Goal: Entertainment & Leisure: Browse casually

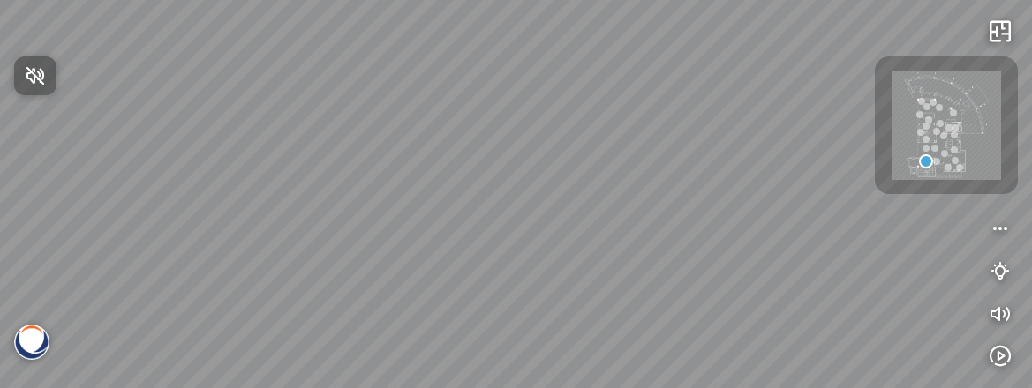
click at [741, 216] on div at bounding box center [516, 194] width 1032 height 388
click at [926, 136] on div at bounding box center [925, 139] width 7 height 7
click at [926, 136] on div at bounding box center [946, 125] width 143 height 138
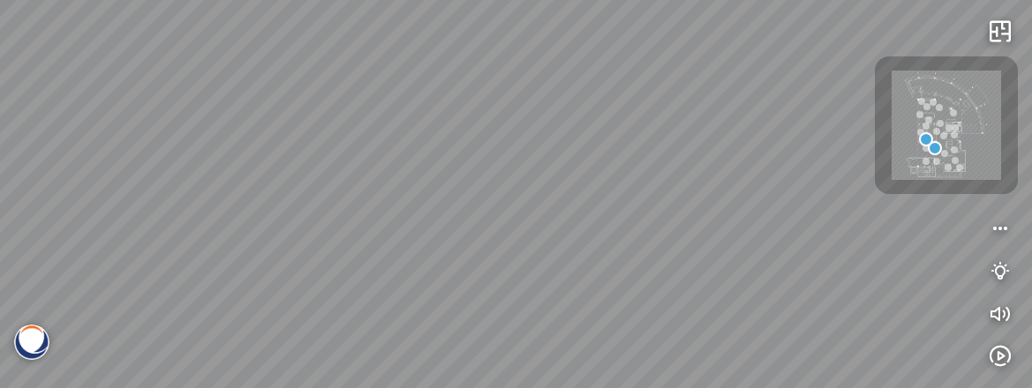
click at [570, 130] on div at bounding box center [516, 194] width 1032 height 388
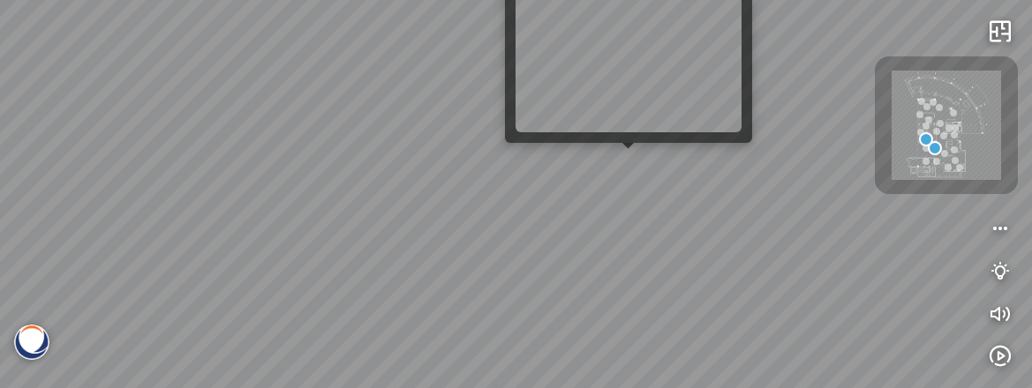
click at [646, 176] on div at bounding box center [516, 194] width 1032 height 388
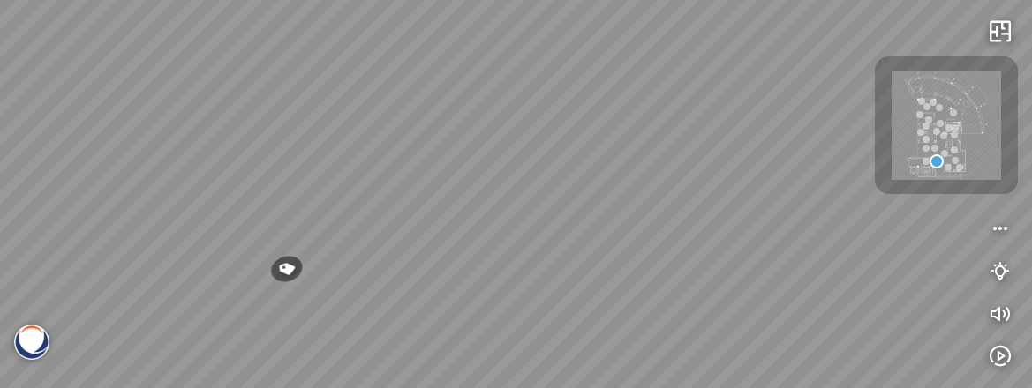
click at [348, 277] on div "Argento - BQ8780 Gan Eden® - BQ8881 Argento - BQ8780" at bounding box center [516, 194] width 1032 height 388
click at [781, 172] on div "Argento - BQ8780 Gan Eden® - BQ8881 Argento - BQ8780" at bounding box center [516, 194] width 1032 height 388
click at [833, 218] on div "Argento - BQ8780 Gan Eden® - BQ8881 Argento - BQ8780" at bounding box center [516, 194] width 1032 height 388
click at [936, 121] on div at bounding box center [939, 123] width 7 height 7
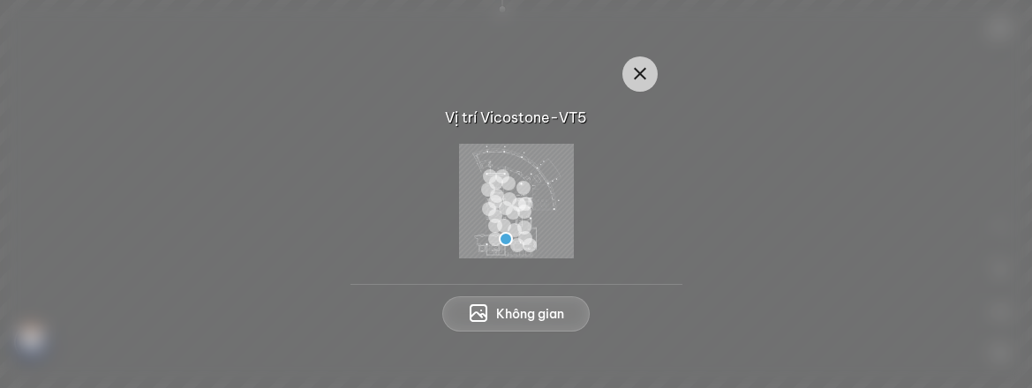
click at [559, 324] on button "Không gian" at bounding box center [515, 314] width 147 height 35
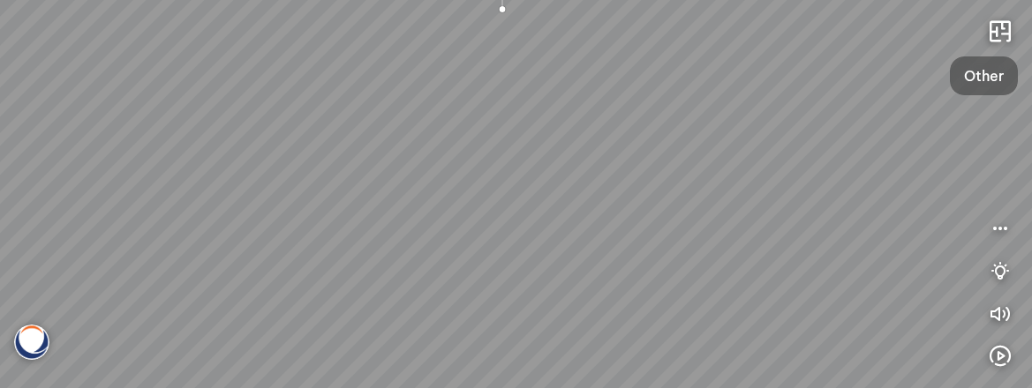
click at [686, 179] on div "Argento - BQ8780 Gan Eden® - BQ8881 Argento - BQ8780" at bounding box center [516, 194] width 1032 height 388
